Goal: Information Seeking & Learning: Understand process/instructions

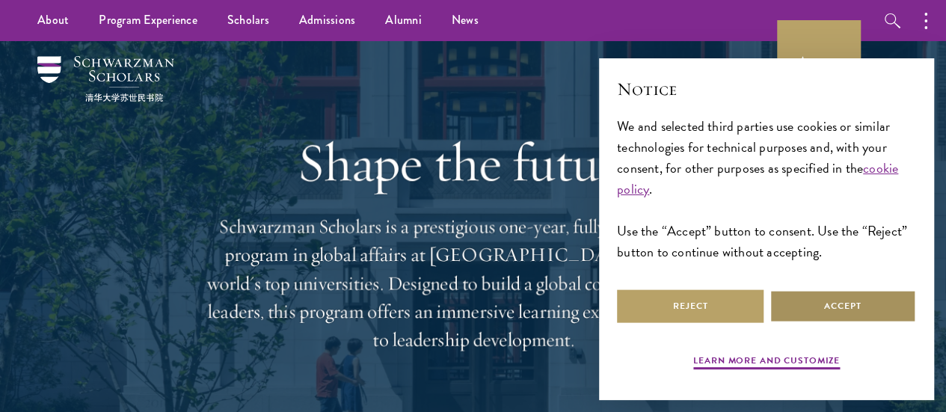
click at [831, 289] on button "Accept" at bounding box center [842, 306] width 146 height 34
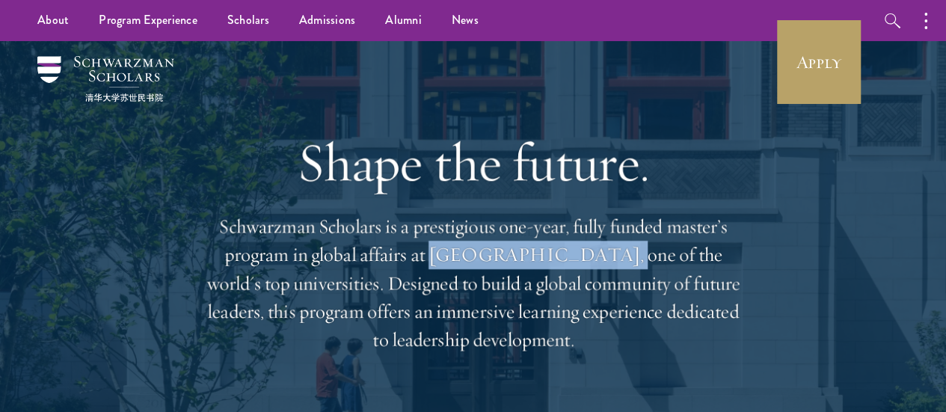
drag, startPoint x: 525, startPoint y: 265, endPoint x: 693, endPoint y: 270, distance: 168.2
click at [693, 270] on p "Schwarzman Scholars is a prestigious one-year, fully funded master’s program in…" at bounding box center [473, 283] width 538 height 142
copy p "Tsinghua University"
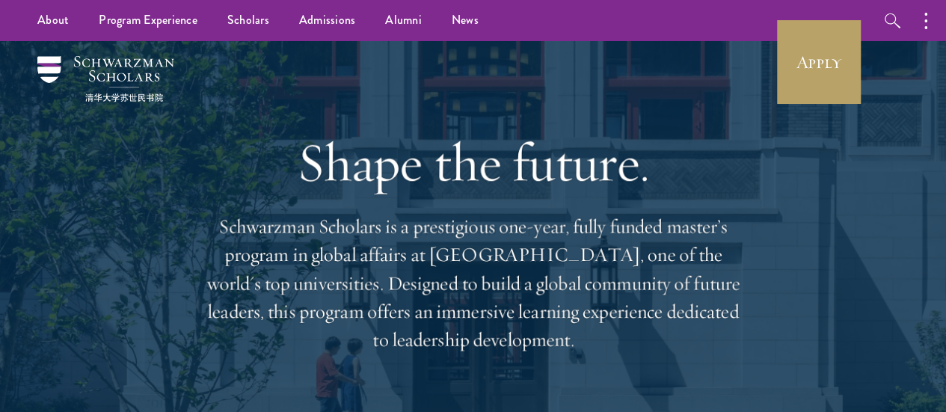
click at [299, 111] on div "Shape the future. Schwarzman Scholars is a prestigious one-year, fully funded m…" at bounding box center [473, 242] width 538 height 403
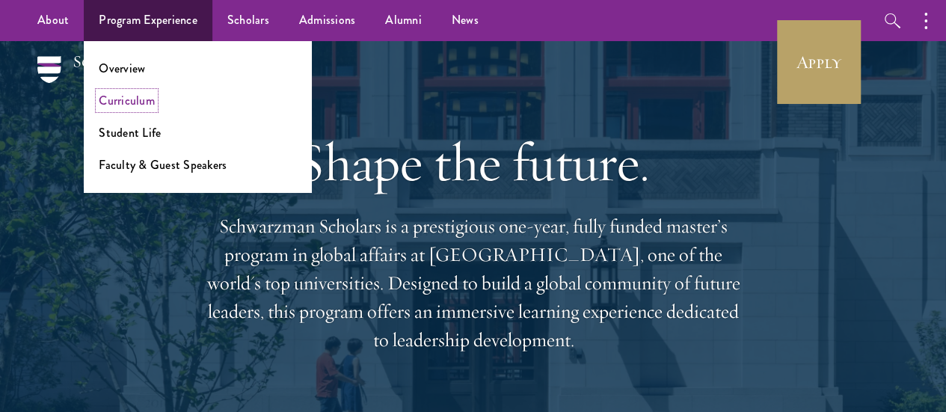
click at [133, 98] on link "Curriculum" at bounding box center [127, 100] width 56 height 17
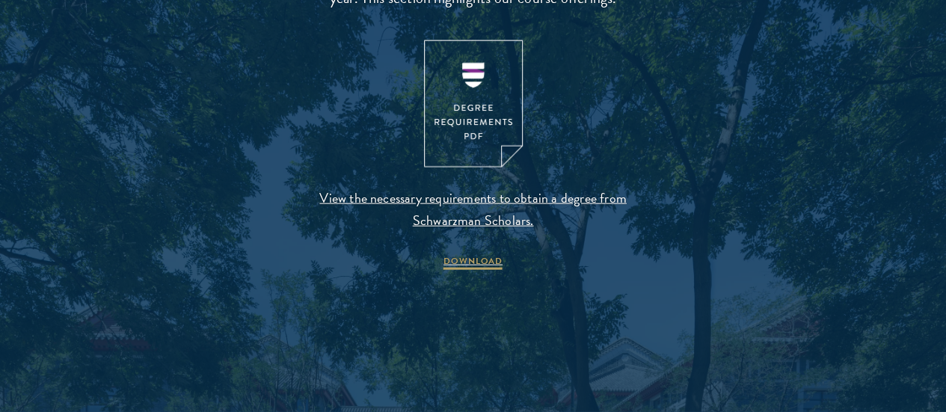
scroll to position [1585, 0]
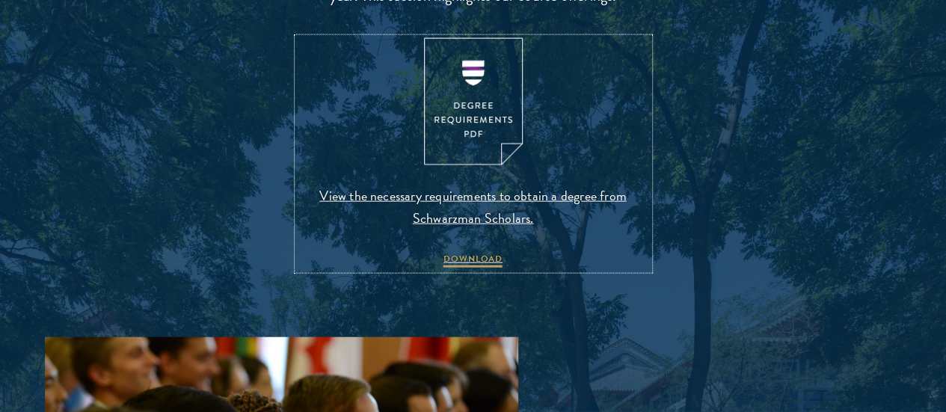
click at [498, 229] on span "View the necessary requirements to obtain a degree from Schwarzman Scholars." at bounding box center [472, 207] width 351 height 45
click at [475, 270] on span "DOWNLOAD" at bounding box center [472, 261] width 59 height 18
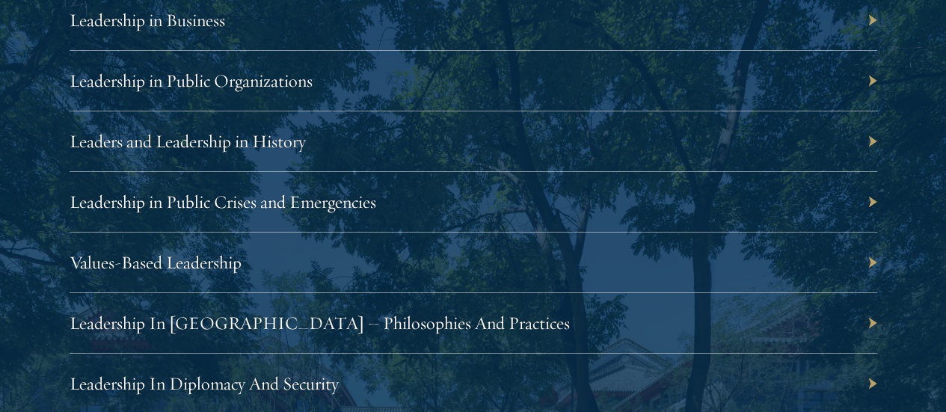
scroll to position [2721, 0]
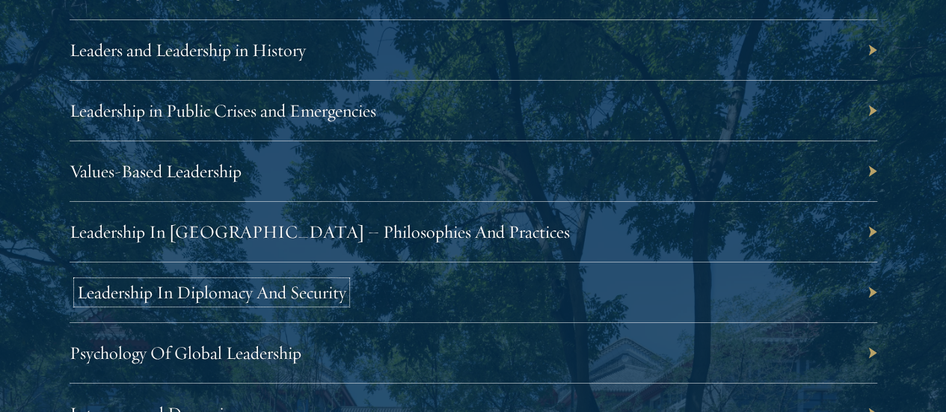
click at [346, 281] on link "Leadership In Diplomacy And Security" at bounding box center [211, 292] width 269 height 22
click at [309, 342] on link "Psychology Of Global Leadership" at bounding box center [193, 353] width 232 height 22
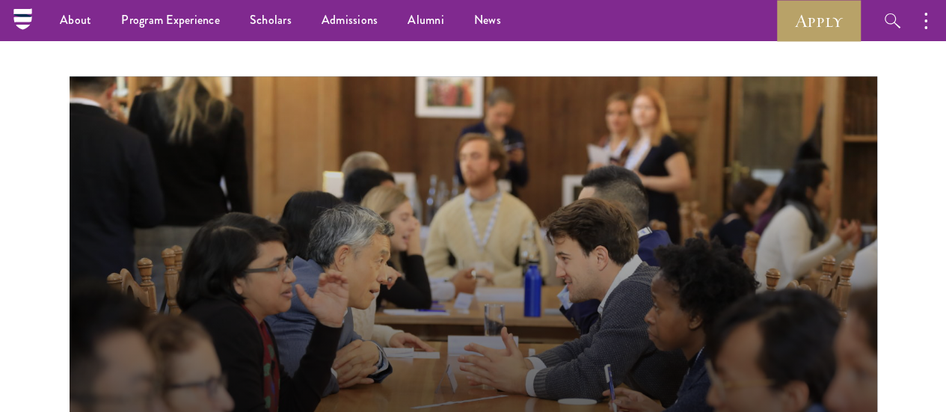
scroll to position [0, 0]
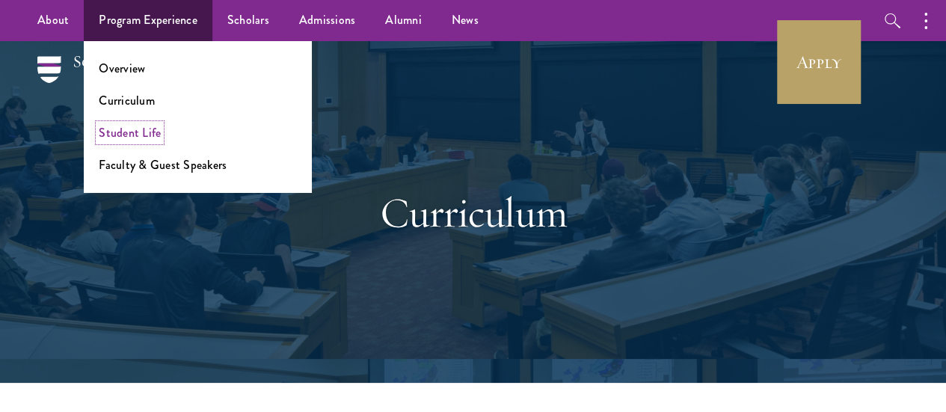
click at [145, 133] on link "Student Life" at bounding box center [130, 132] width 62 height 17
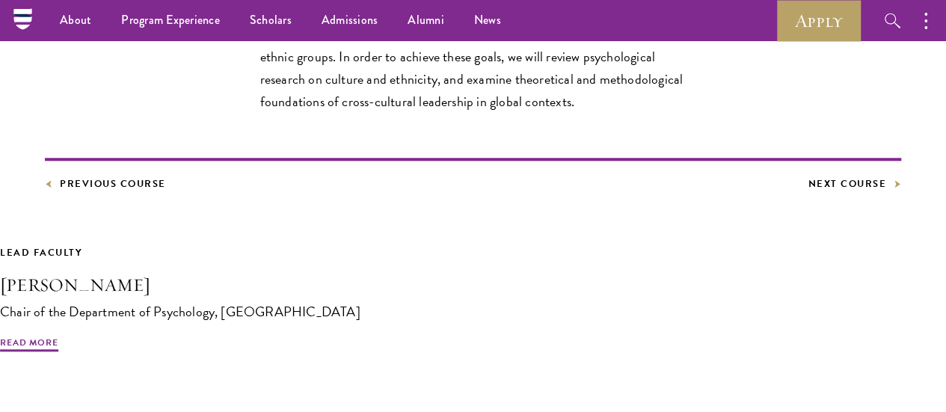
scroll to position [419, 0]
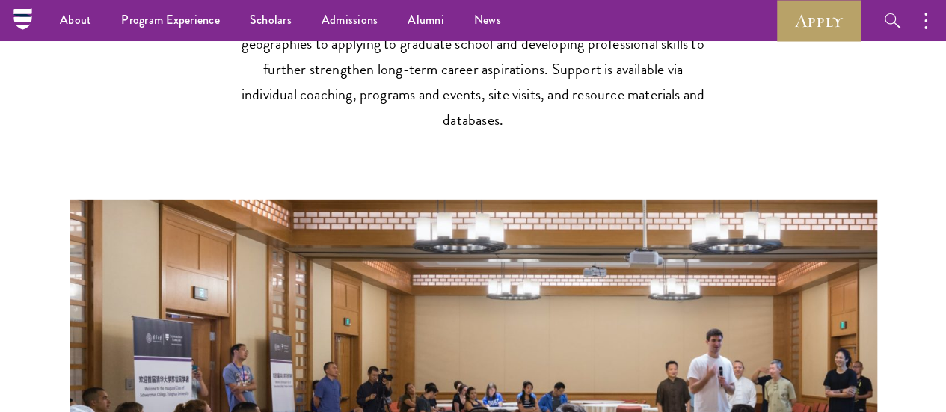
scroll to position [2242, 0]
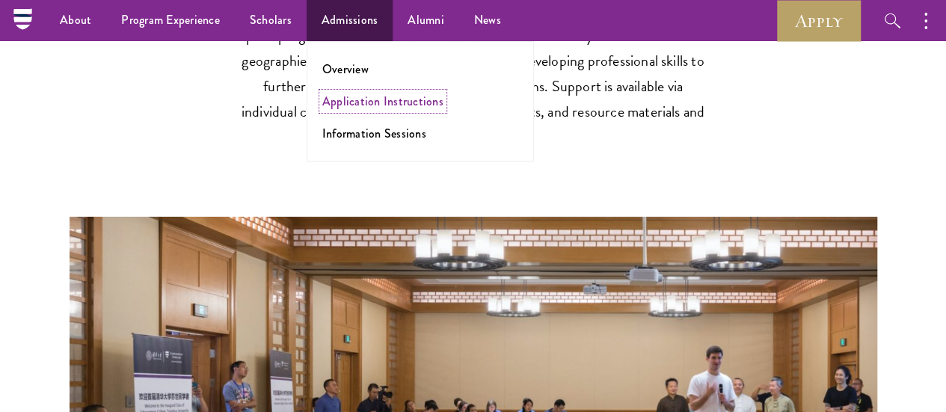
click at [386, 97] on link "Application Instructions" at bounding box center [382, 101] width 121 height 17
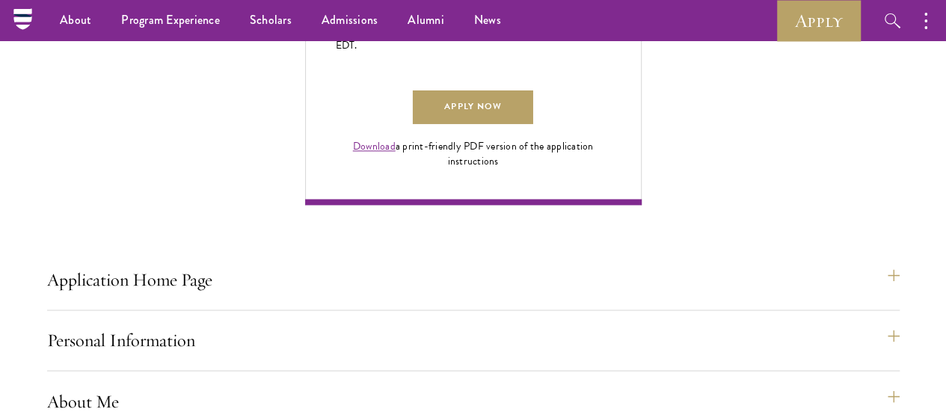
scroll to position [1046, 0]
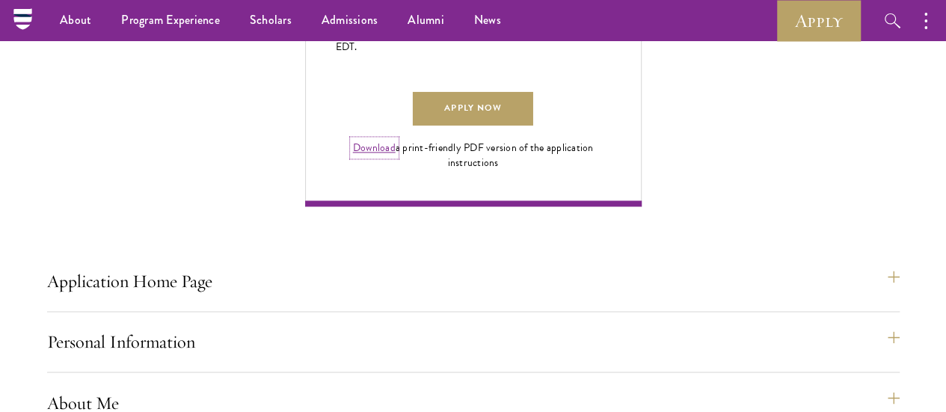
click at [395, 155] on link "Download" at bounding box center [374, 148] width 43 height 16
